Goal: Task Accomplishment & Management: Manage account settings

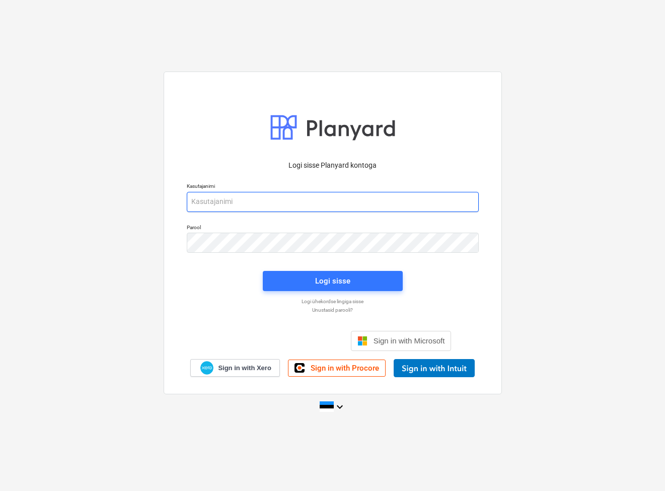
type input "[EMAIL_ADDRESS][DOMAIN_NAME]"
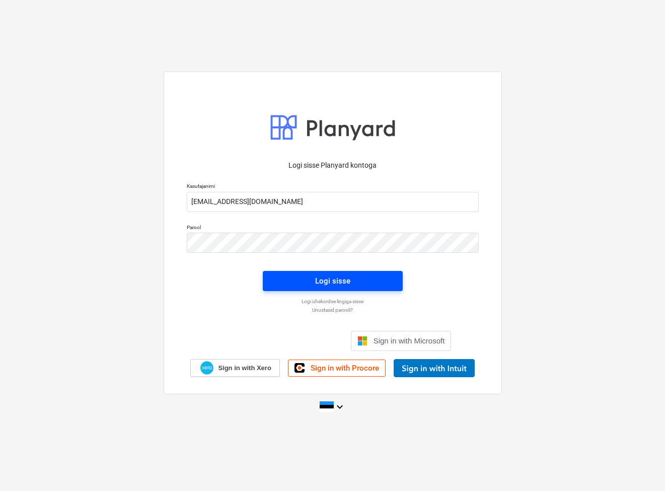
click at [367, 289] on button "Logi sisse" at bounding box center [333, 281] width 140 height 20
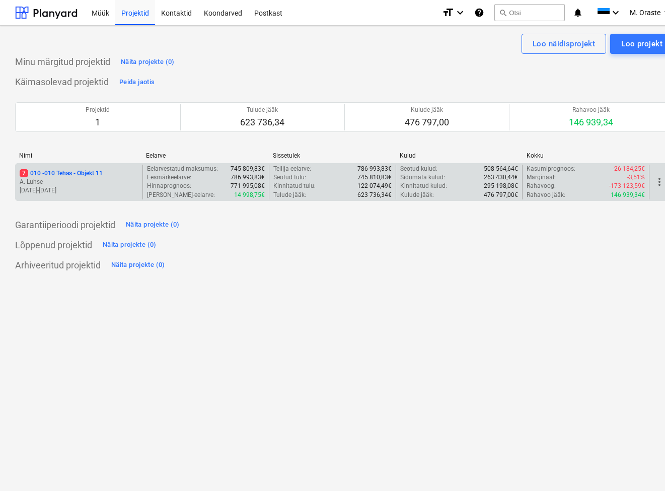
click at [88, 173] on p "7 010 - 010 Tehas - Objekt 11" at bounding box center [61, 173] width 83 height 9
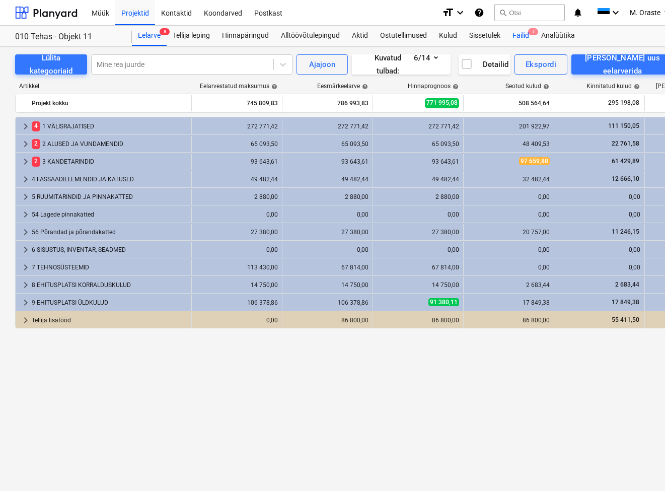
click at [520, 34] on div "Failid 7" at bounding box center [521, 36] width 29 height 20
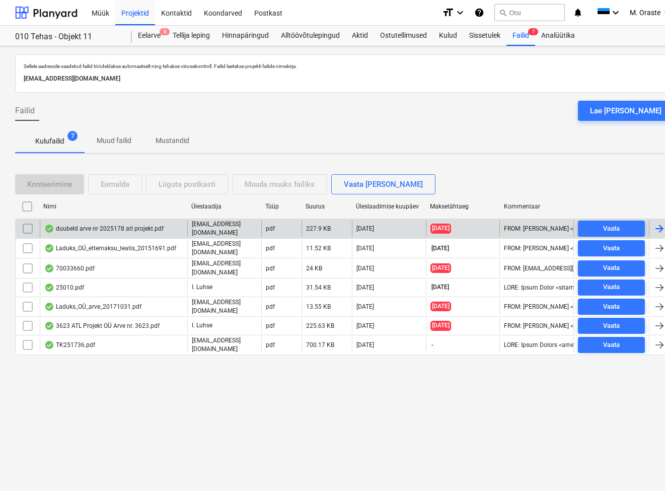
click at [131, 225] on div "duubeld arve nr 2025178 atl projekt.pdf" at bounding box center [103, 229] width 119 height 8
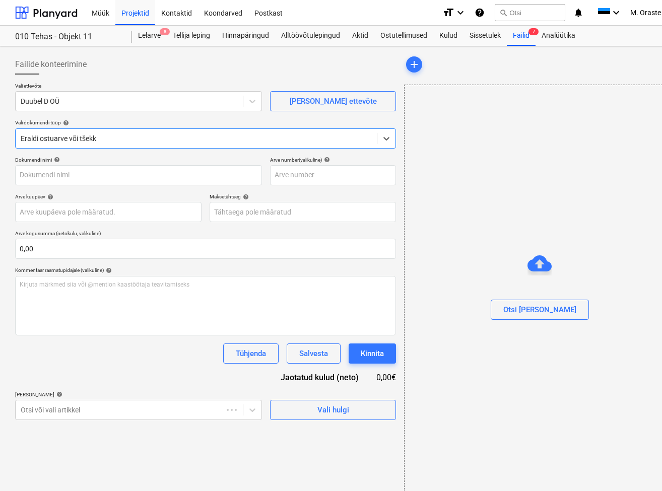
type input "2025178"
type input "[DATE]"
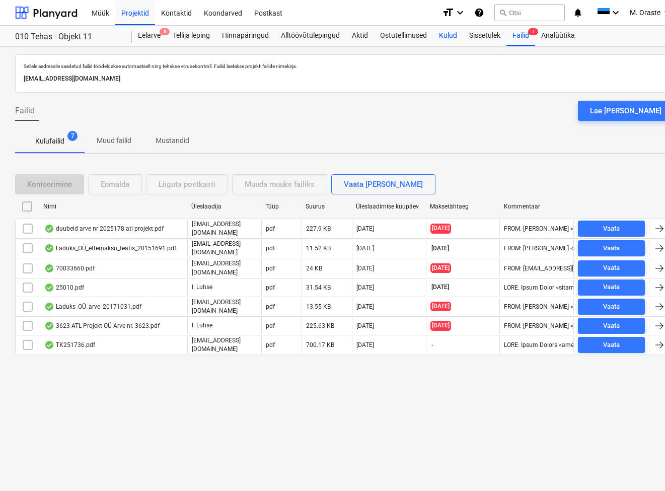
click at [455, 37] on div "Kulud" at bounding box center [448, 36] width 30 height 20
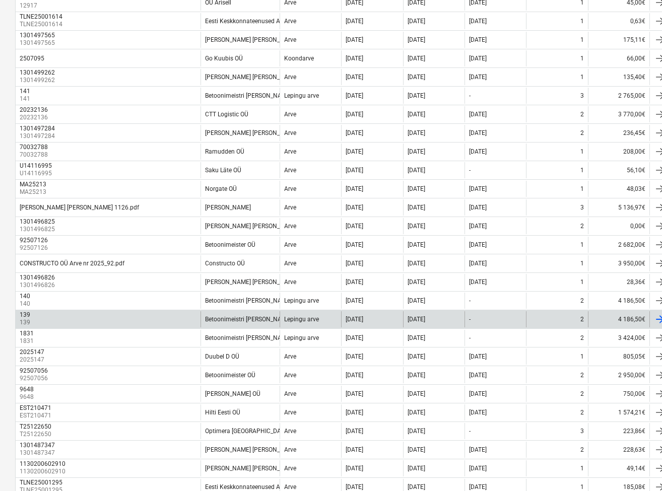
scroll to position [625, 0]
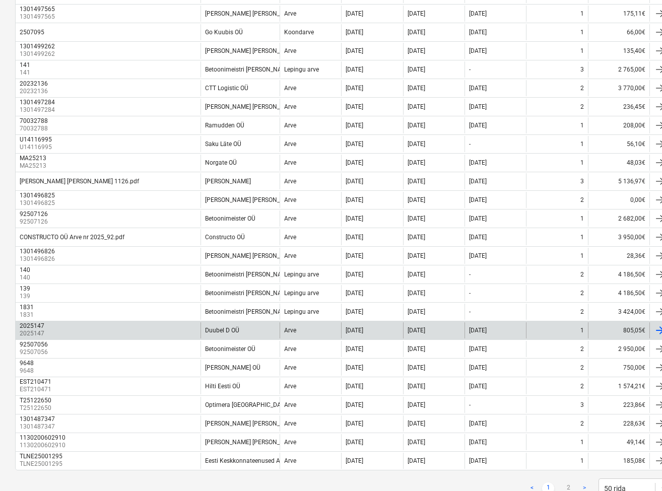
click at [255, 329] on div "Duubel D OÜ" at bounding box center [239, 330] width 79 height 16
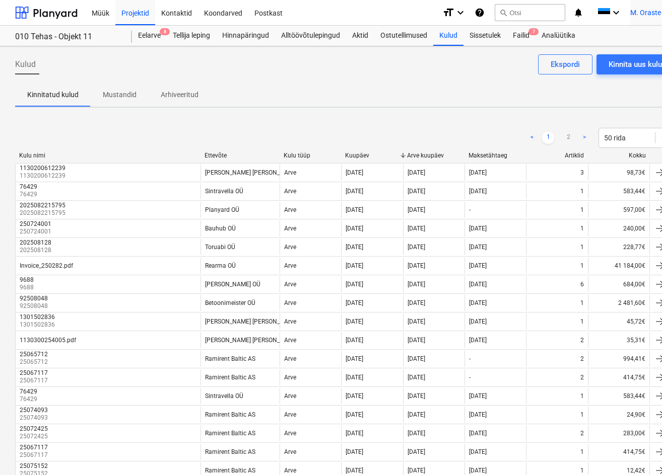
click at [638, 0] on html "Müük Projektid Kontaktid Koondarved Postkast format_size keyboard_arrow_down he…" at bounding box center [331, 237] width 662 height 475
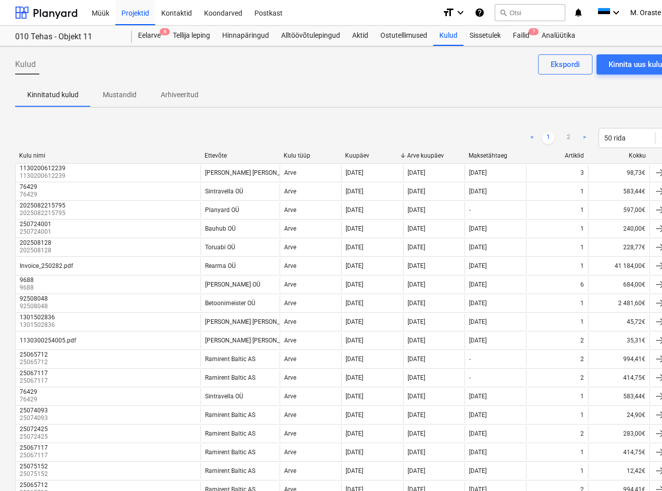
click at [353, 88] on div "Kinnitatud kulud Mustandid Arhiveeritud" at bounding box center [344, 95] width 659 height 24
